Goal: Task Accomplishment & Management: Manage account settings

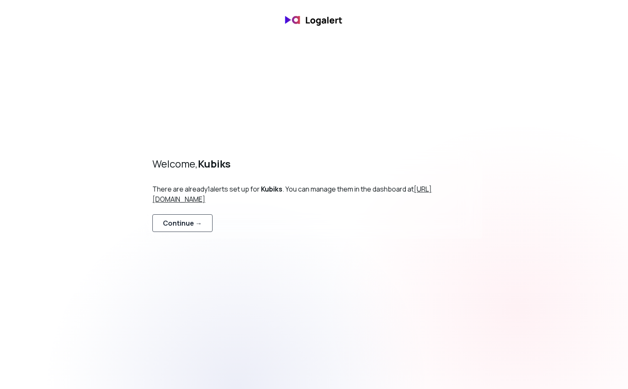
click at [173, 230] on button "Continue →" at bounding box center [182, 223] width 60 height 18
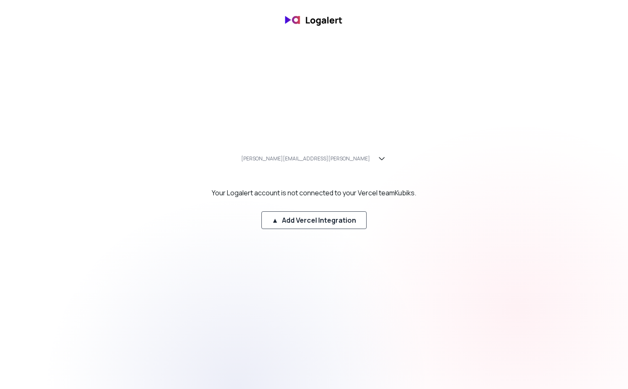
click at [316, 217] on div "▲ Add Vercel Integration" at bounding box center [314, 220] width 85 height 10
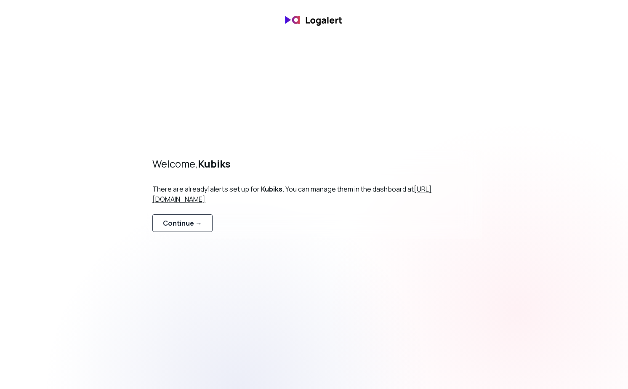
click at [189, 223] on div "Continue →" at bounding box center [182, 223] width 39 height 10
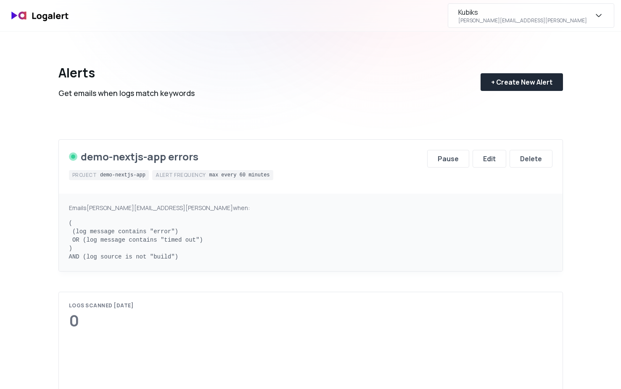
click at [559, 24] on div "alex.holovach@kubiks.ai" at bounding box center [523, 20] width 129 height 7
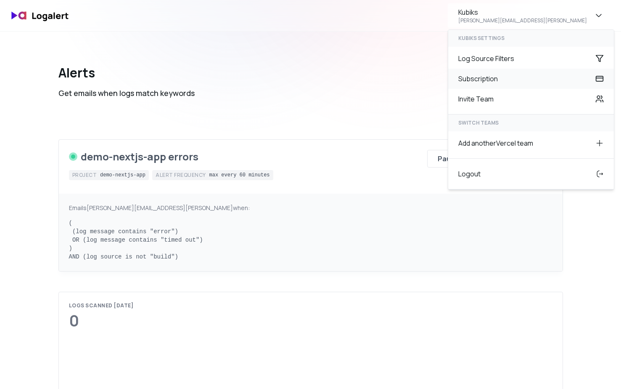
click at [522, 76] on div "Subscription" at bounding box center [531, 79] width 166 height 20
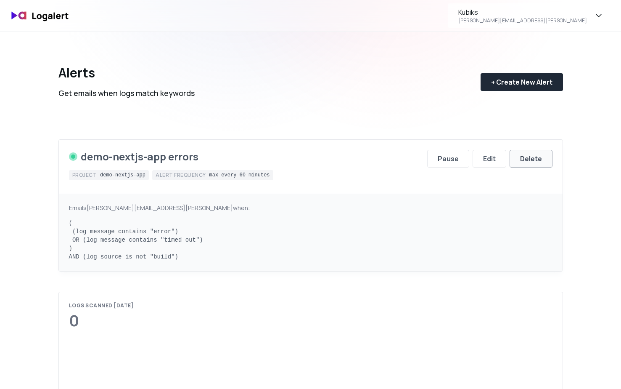
click at [536, 160] on div "Delete" at bounding box center [531, 159] width 22 height 10
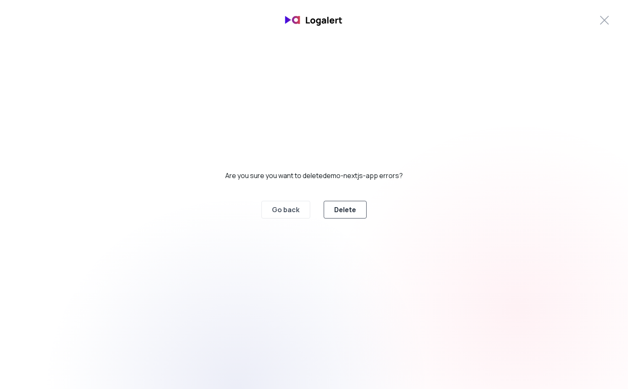
click at [330, 204] on button "Delete" at bounding box center [345, 210] width 43 height 18
